Goal: Task Accomplishment & Management: Manage account settings

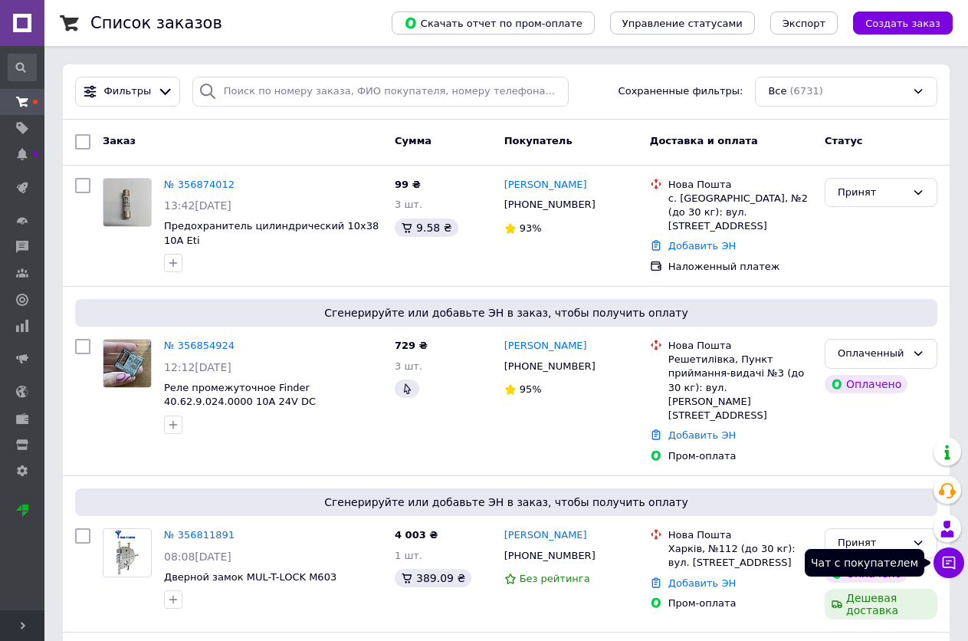
click at [952, 563] on icon at bounding box center [948, 562] width 15 height 15
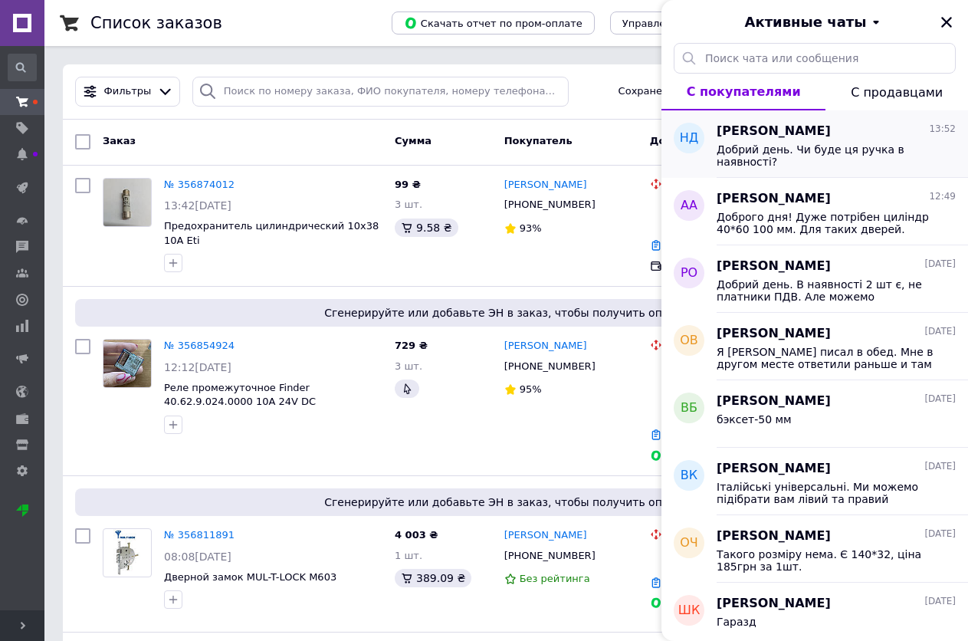
click at [770, 153] on span "Добрий день. Чи буде ця ручка в наявності?" at bounding box center [826, 155] width 218 height 25
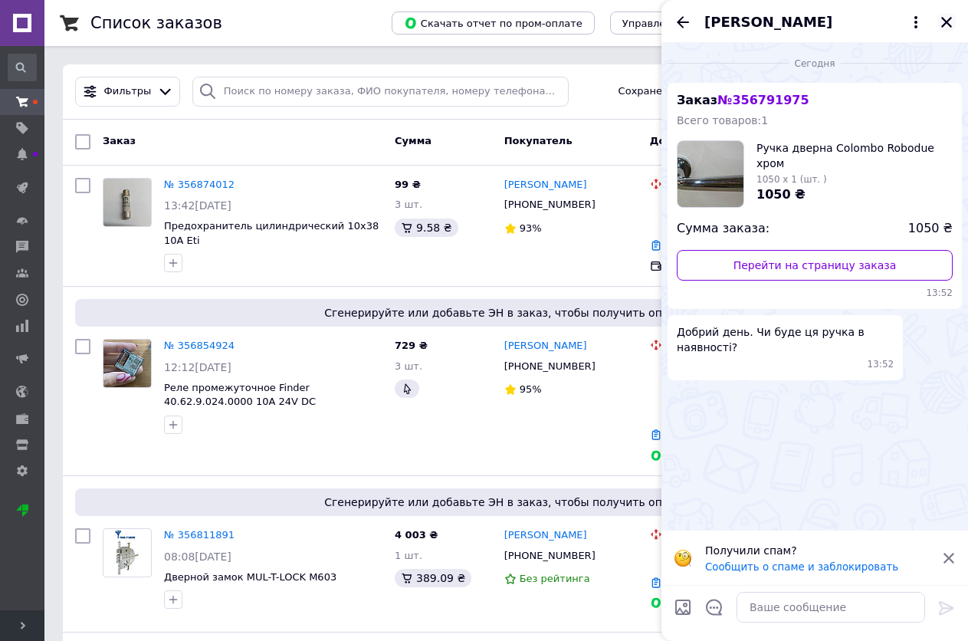
click at [953, 18] on icon "Закрыть" at bounding box center [947, 22] width 14 height 14
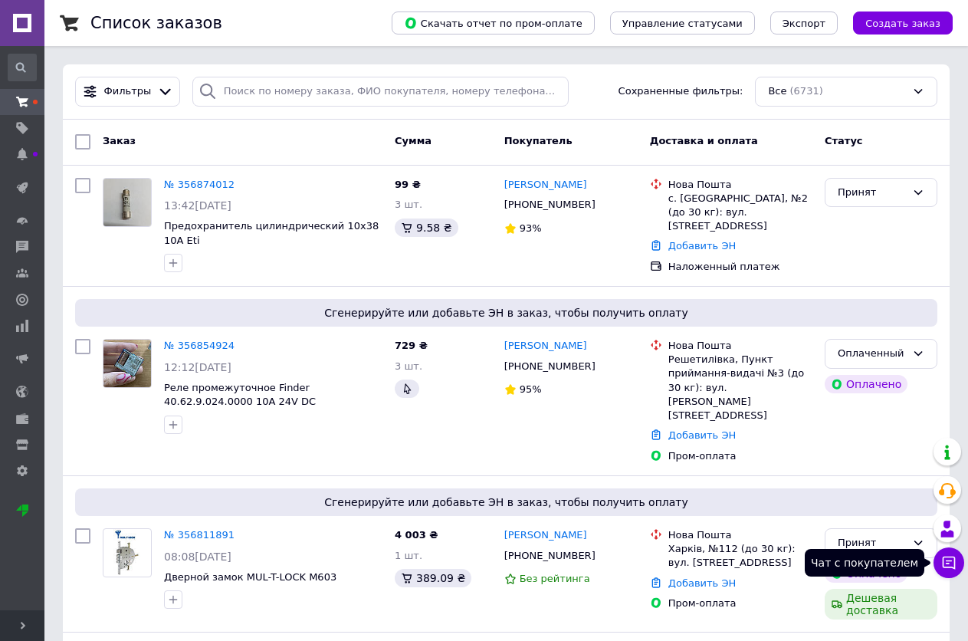
click at [954, 563] on icon at bounding box center [948, 562] width 15 height 15
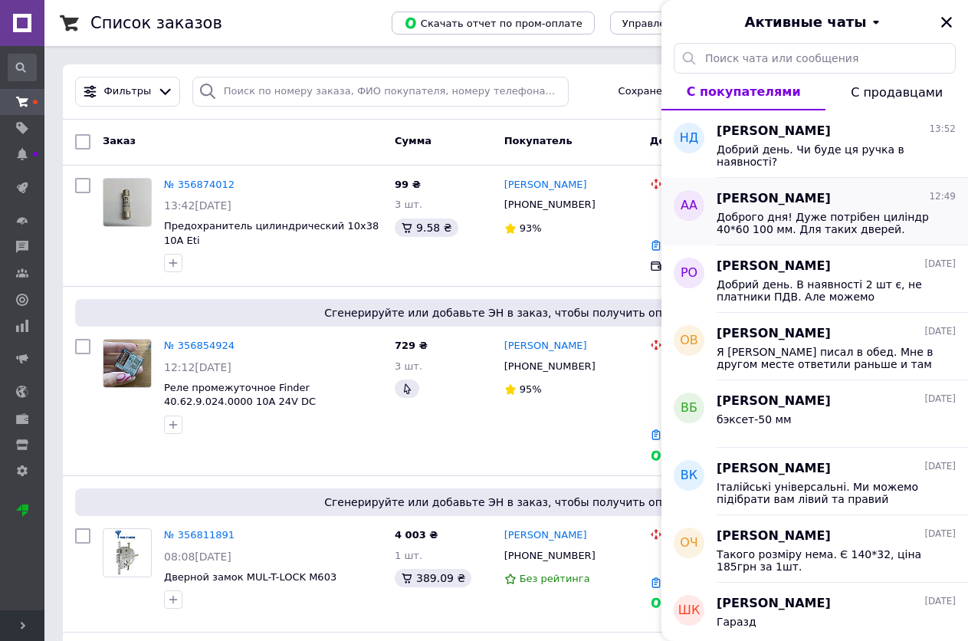
click at [771, 225] on span "Доброго дня! Дуже потрібен циліндр 40*60 100 мм. Для таких дверей. Може маєте б…" at bounding box center [826, 223] width 218 height 25
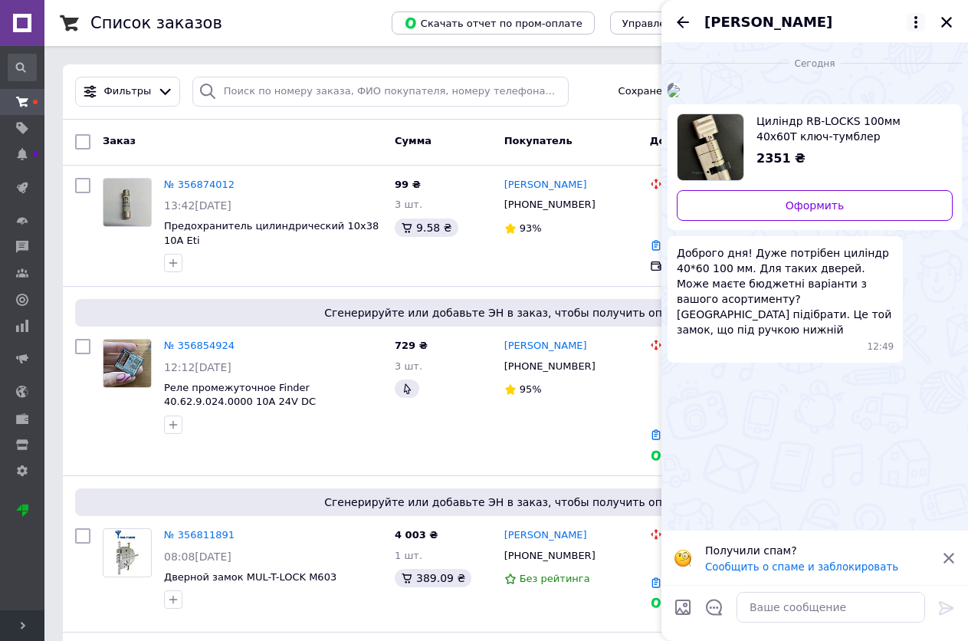
click at [915, 18] on icon at bounding box center [915, 22] width 3 height 12
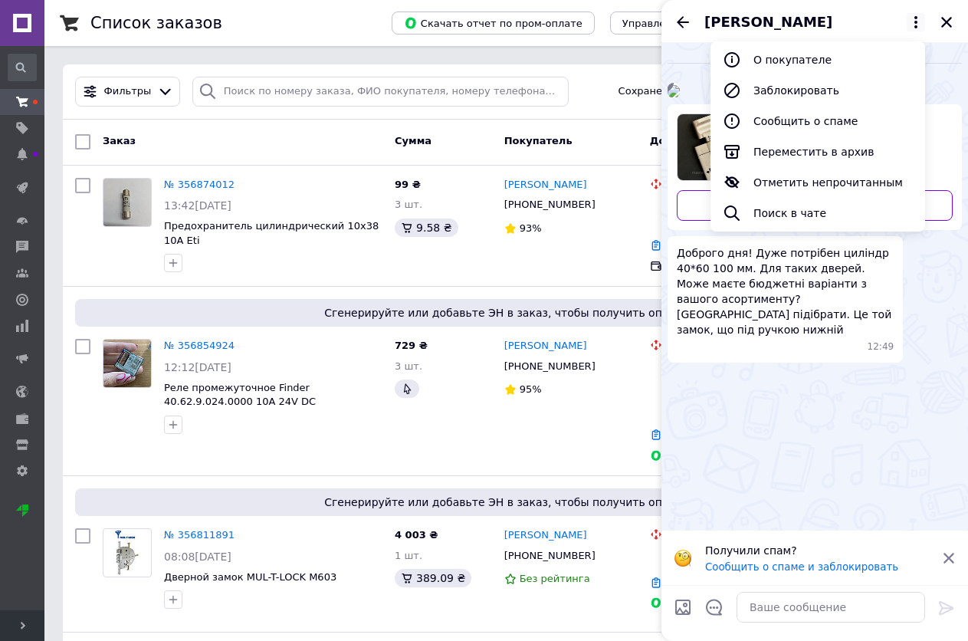
click at [359, 20] on div "Список заказов" at bounding box center [225, 23] width 271 height 46
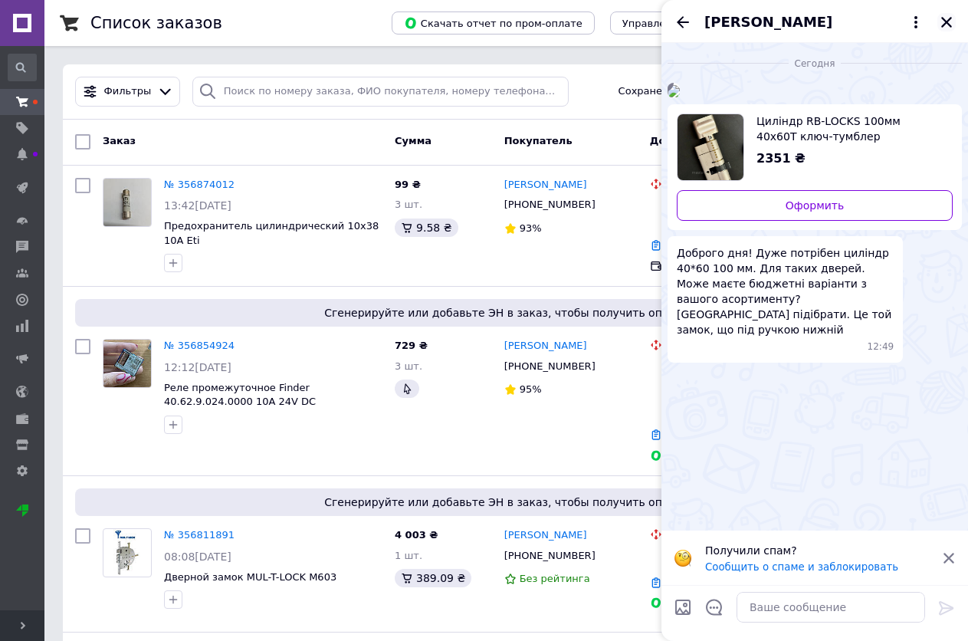
click at [944, 23] on icon "Закрыть" at bounding box center [947, 22] width 14 height 14
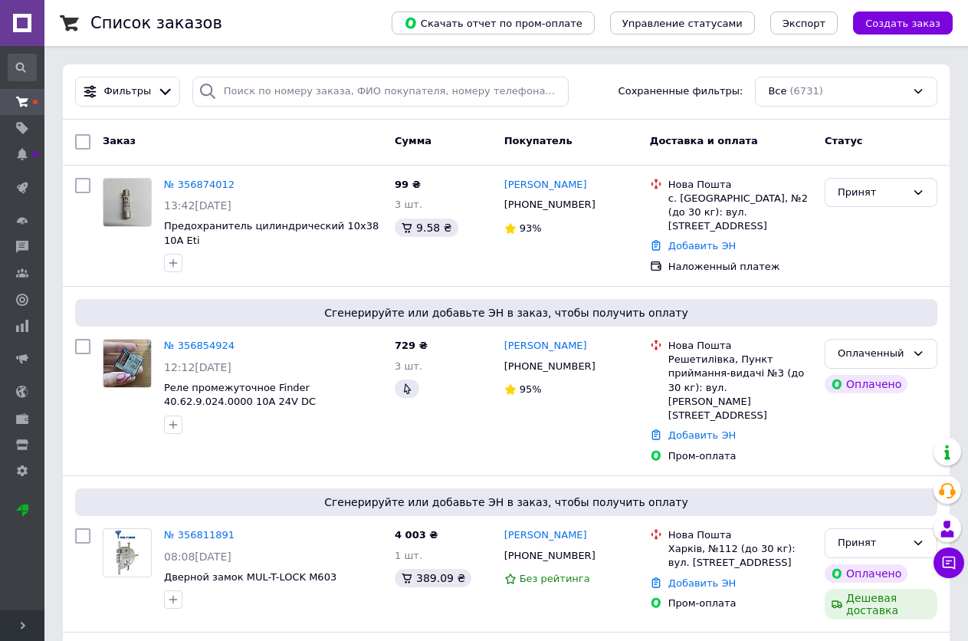
click at [246, 130] on div "Заказ" at bounding box center [243, 142] width 292 height 28
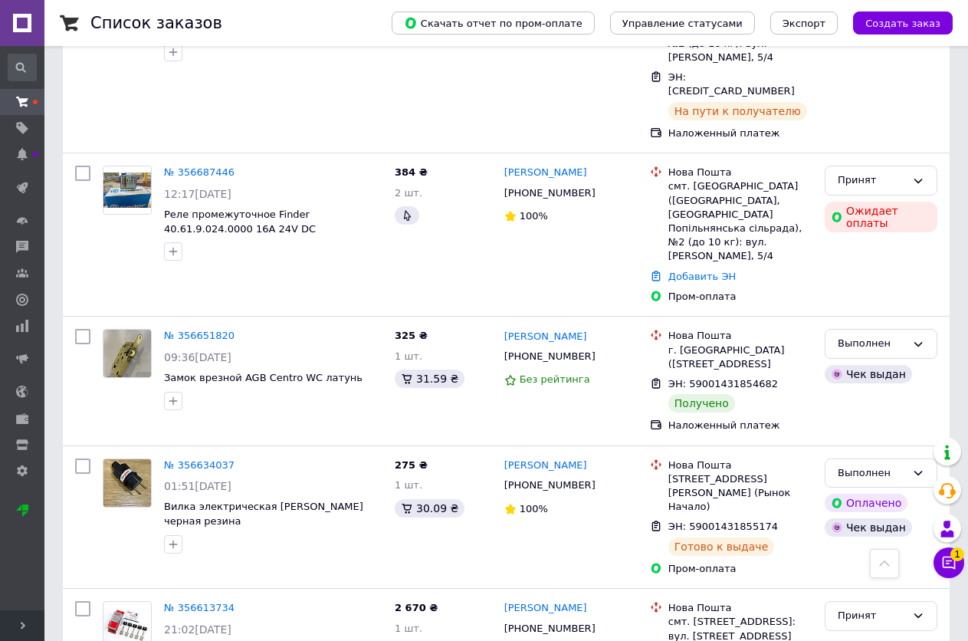
scroll to position [996, 0]
